Goal: Find specific page/section: Find specific page/section

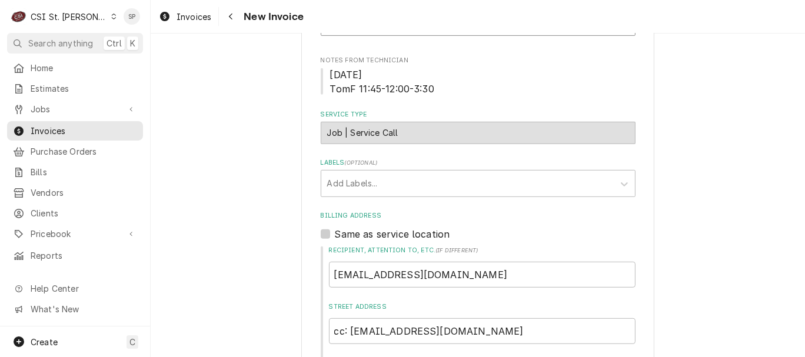
scroll to position [363, 0]
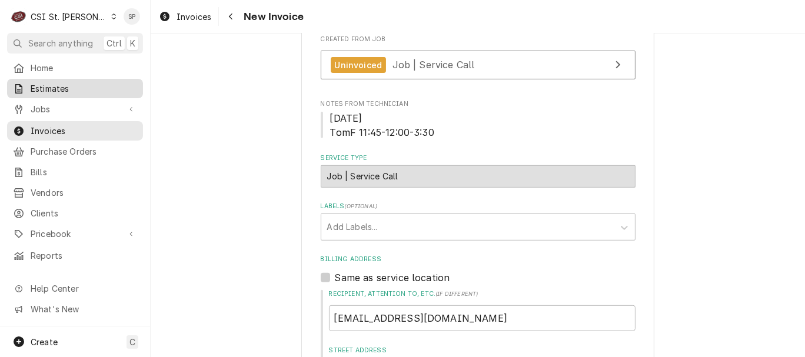
click at [52, 82] on span "Estimates" at bounding box center [84, 88] width 107 height 12
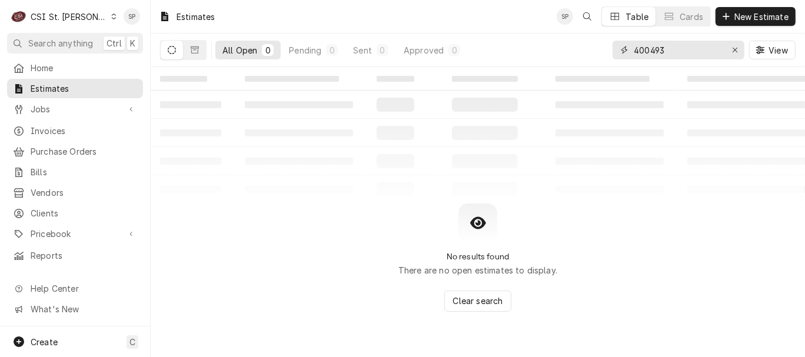
click at [698, 54] on input "400493" at bounding box center [678, 50] width 88 height 19
type input "403191"
click at [191, 51] on icon "Dynamic Content Wrapper" at bounding box center [195, 50] width 8 height 8
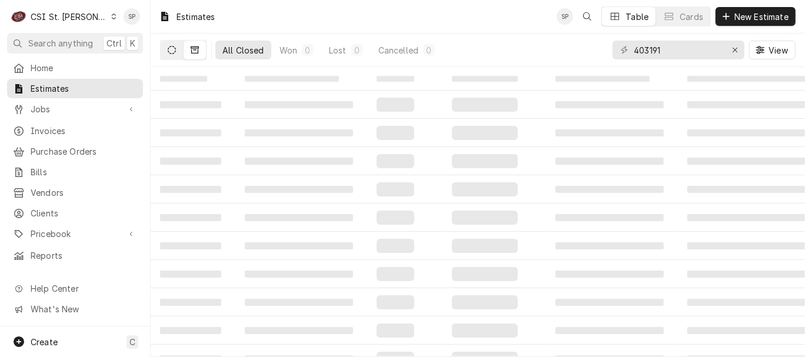
click at [167, 48] on button "Dynamic Content Wrapper" at bounding box center [172, 50] width 22 height 19
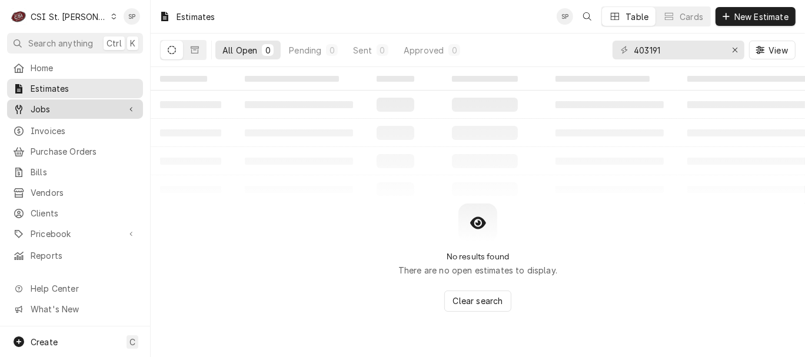
click at [86, 109] on span "Jobs" at bounding box center [75, 109] width 89 height 12
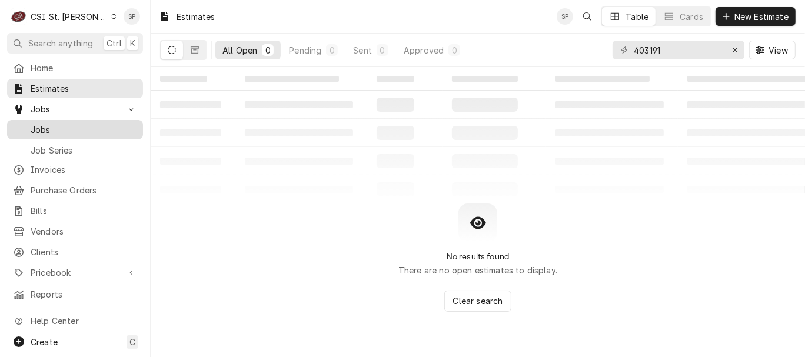
click at [73, 127] on span "Jobs" at bounding box center [84, 130] width 107 height 12
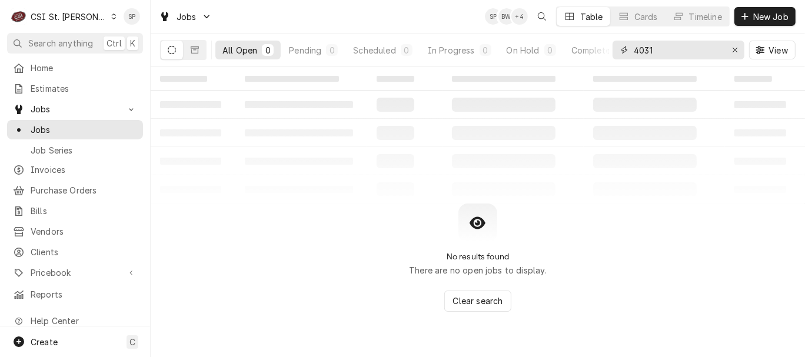
click at [672, 47] on input "4031" at bounding box center [678, 50] width 88 height 19
type input "403191"
click at [57, 172] on link "Invoices" at bounding box center [75, 169] width 136 height 19
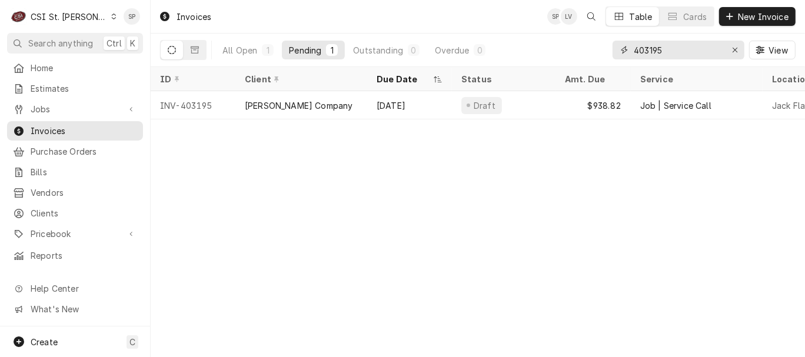
click at [671, 50] on input "403195" at bounding box center [678, 50] width 88 height 19
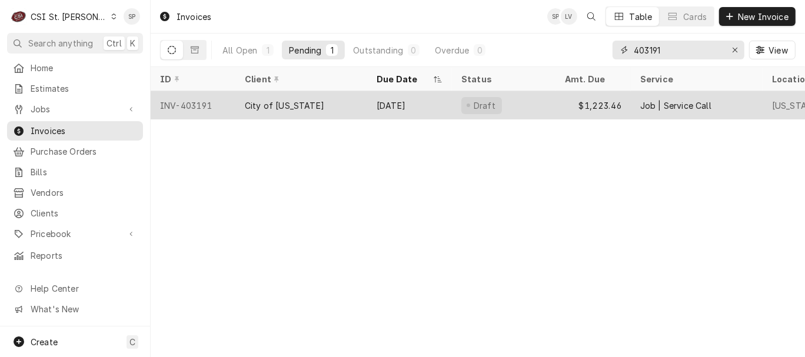
type input "403191"
click at [204, 100] on div "INV-403191" at bounding box center [193, 105] width 85 height 28
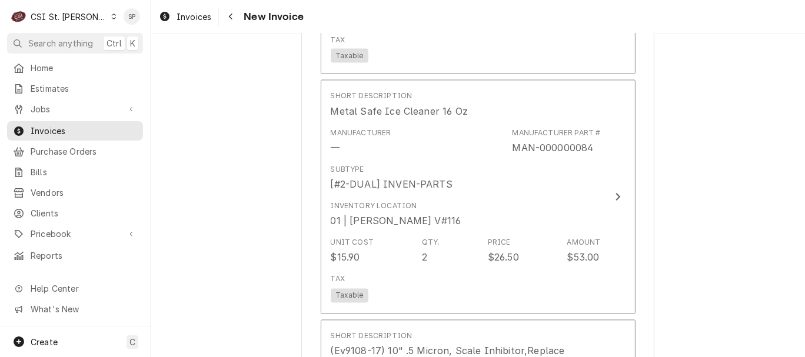
scroll to position [1700, 0]
